Goal: Task Accomplishment & Management: Manage account settings

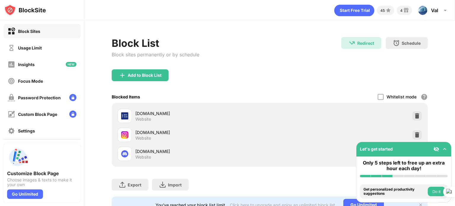
click at [45, 47] on div "Usage Limit" at bounding box center [42, 48] width 77 height 14
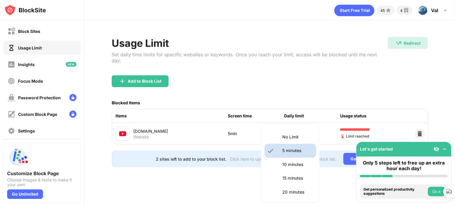
click at [313, 125] on body "Block Sites Usage Limit Insights Focus Mode Password Protection Custom Block Pa…" at bounding box center [227, 103] width 455 height 206
drag, startPoint x: 296, startPoint y: 177, endPoint x: 304, endPoint y: 174, distance: 8.4
click at [296, 177] on p "15 minutes" at bounding box center [298, 178] width 30 height 7
type input "**"
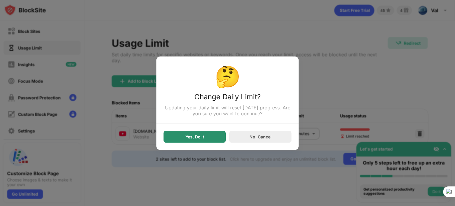
click at [208, 140] on div "Yes, Do It" at bounding box center [195, 137] width 62 height 12
